Goal: Information Seeking & Learning: Find specific fact

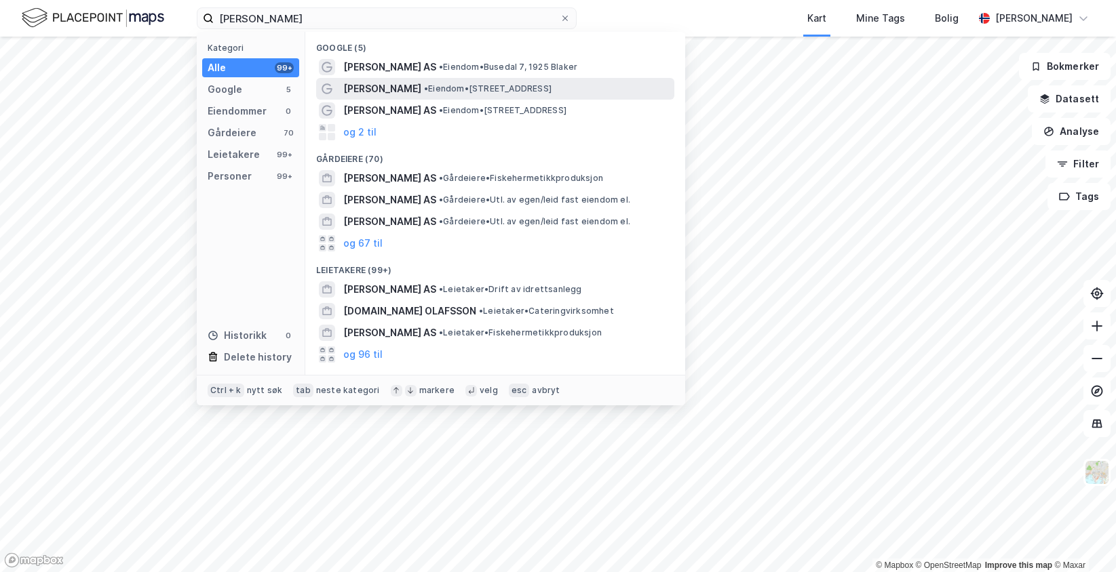
scroll to position [339, 0]
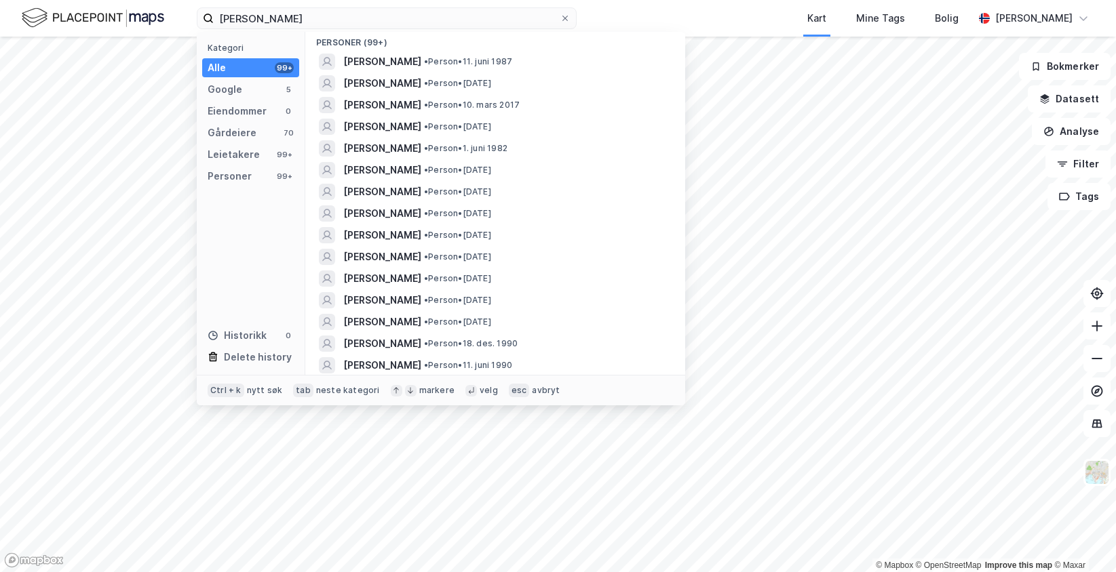
type input "[PERSON_NAME]"
click at [491, 81] on span "• Person • [DATE]" at bounding box center [457, 83] width 67 height 11
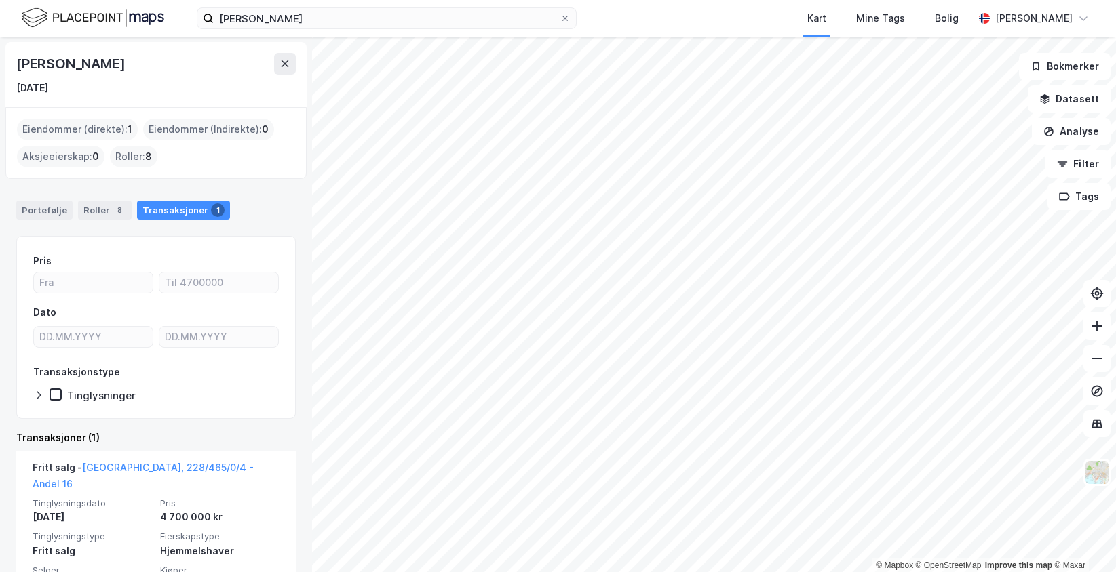
scroll to position [61, 0]
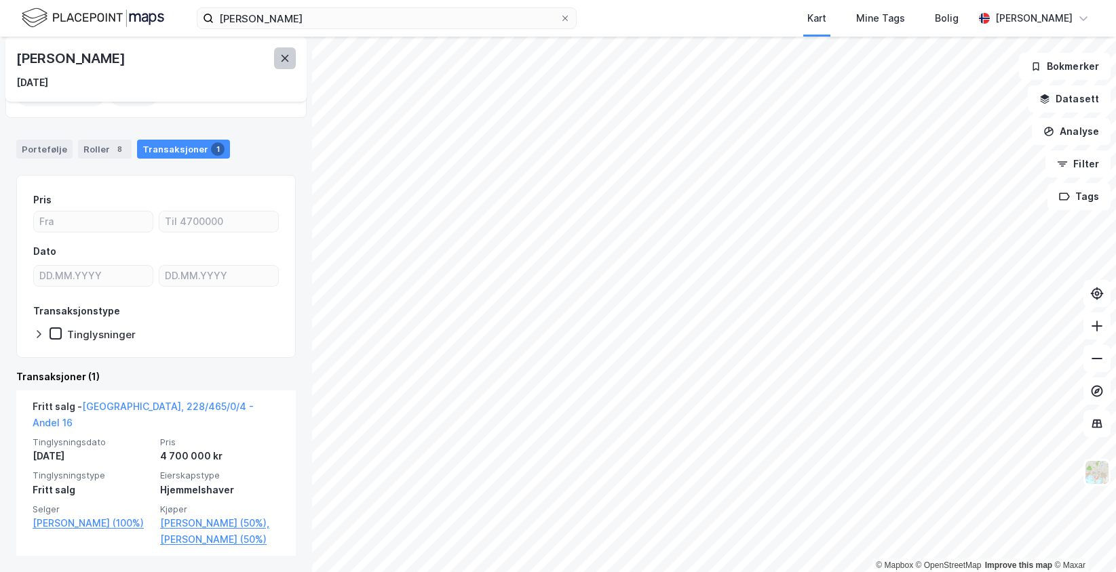
click at [276, 56] on button at bounding box center [285, 58] width 22 height 22
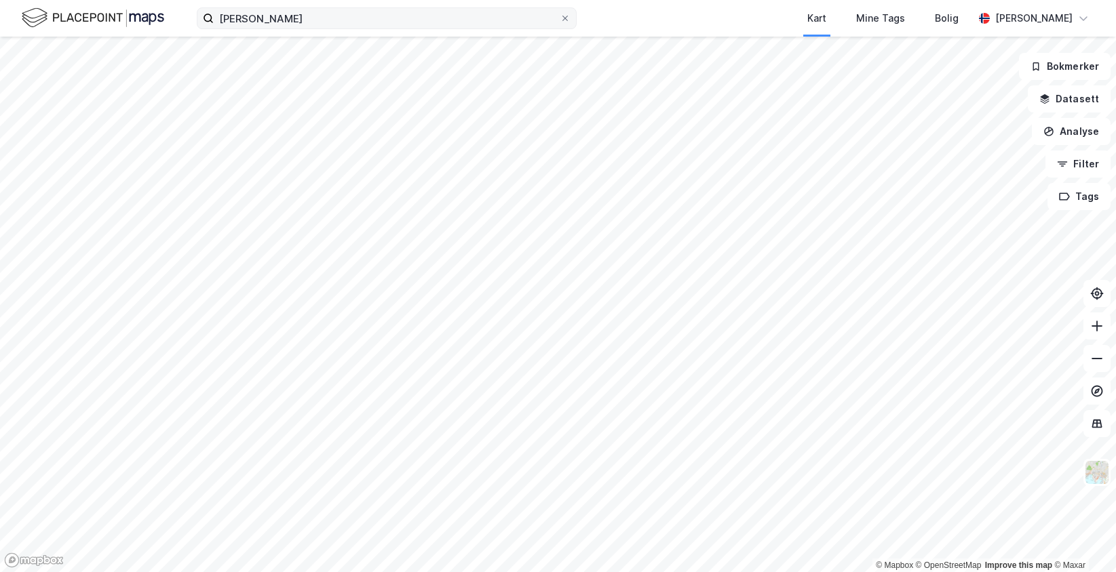
click at [566, 25] on label "[PERSON_NAME]" at bounding box center [387, 18] width 380 height 22
click at [560, 25] on input "[PERSON_NAME]" at bounding box center [387, 18] width 346 height 20
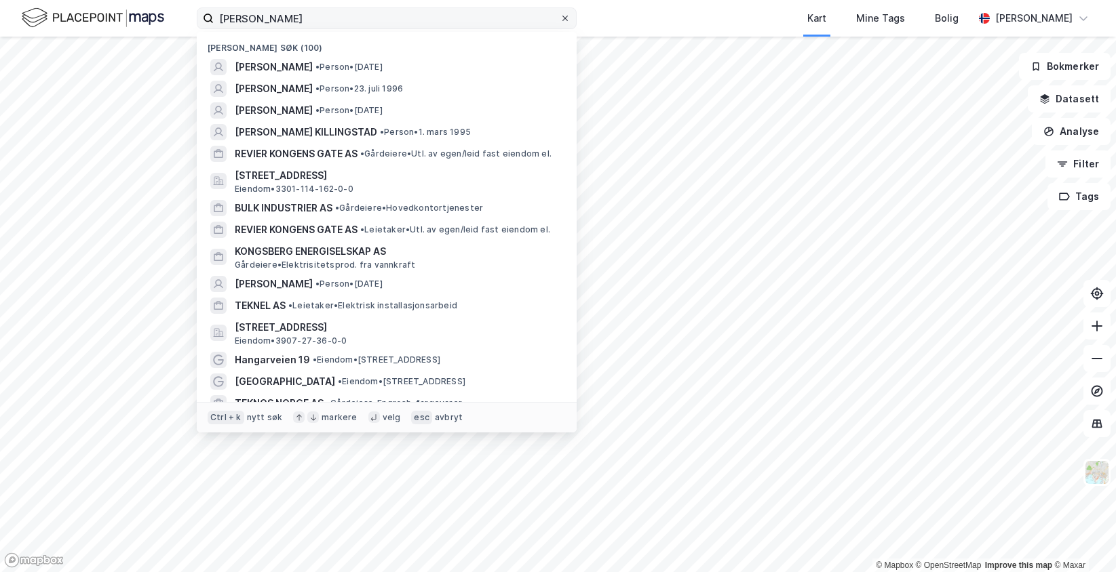
click at [563, 14] on div at bounding box center [565, 18] width 8 height 11
click at [560, 14] on input "[PERSON_NAME]" at bounding box center [387, 18] width 346 height 20
click at [631, 14] on div "Nylige søk (100) [PERSON_NAME] • Person • [DATE] [PERSON_NAME] • Person • [DATE…" at bounding box center [558, 18] width 1116 height 37
